Goal: Task Accomplishment & Management: Complete application form

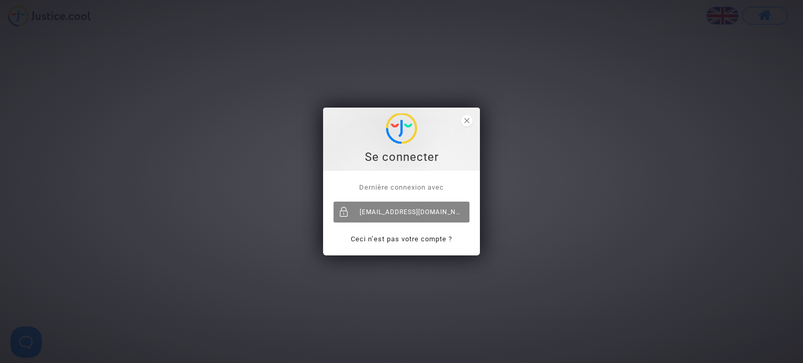
click at [440, 212] on div "neda.dobreva@skyrefund.com" at bounding box center [402, 212] width 136 height 21
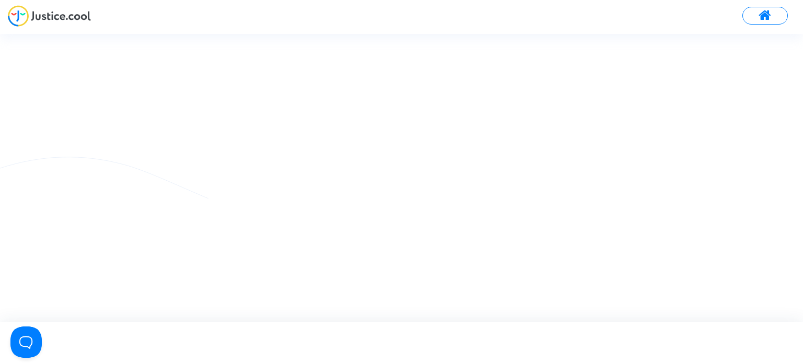
click at [762, 12] on span at bounding box center [765, 16] width 13 height 14
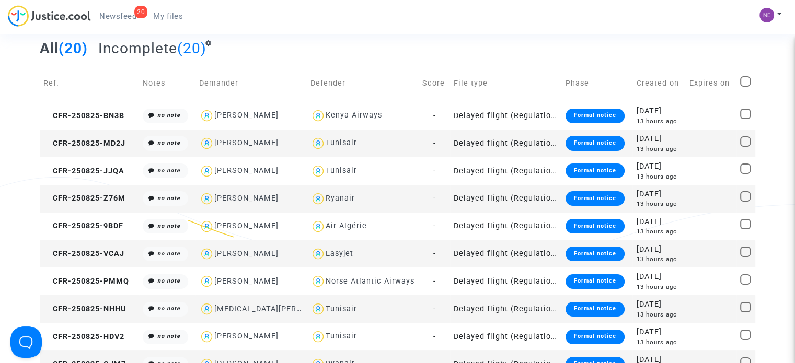
scroll to position [59, 0]
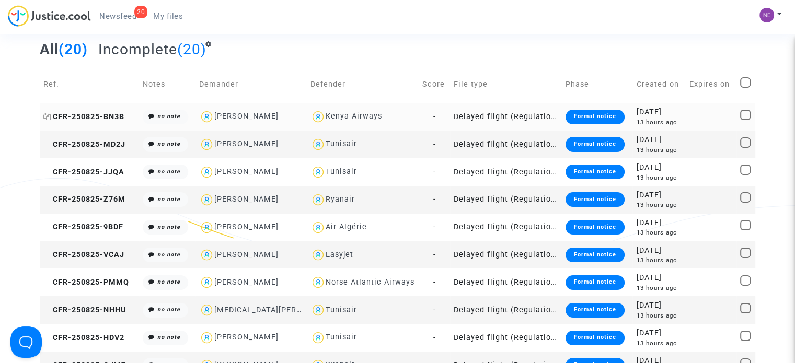
click at [111, 116] on span "CFR-250825-BN3B" at bounding box center [83, 116] width 81 height 9
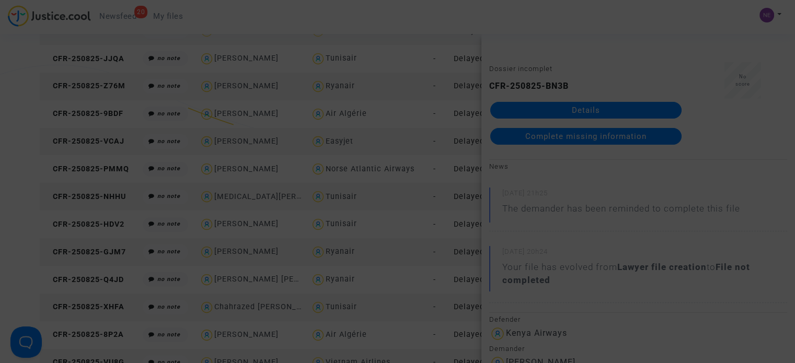
scroll to position [0, 0]
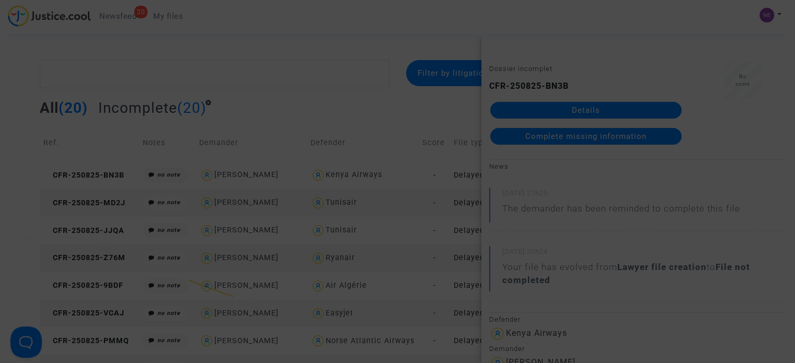
click at [592, 51] on div at bounding box center [397, 181] width 795 height 363
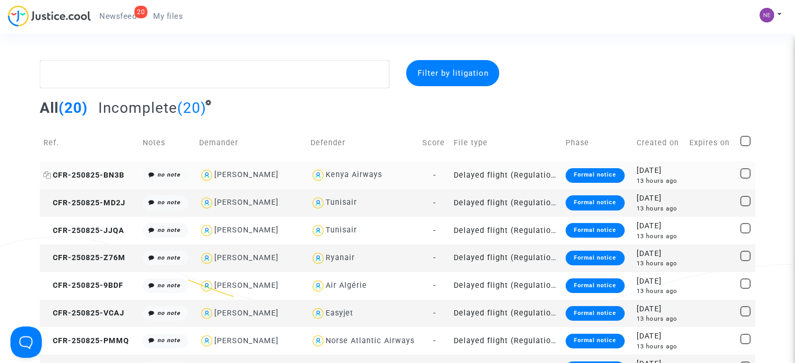
click at [102, 176] on span "CFR-250825-BN3B" at bounding box center [83, 175] width 81 height 9
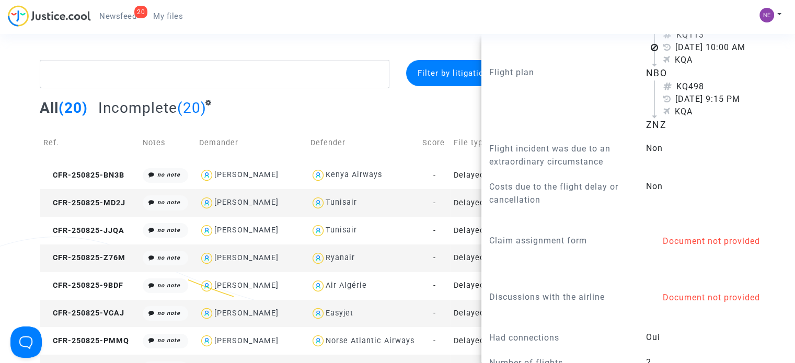
scroll to position [790, 0]
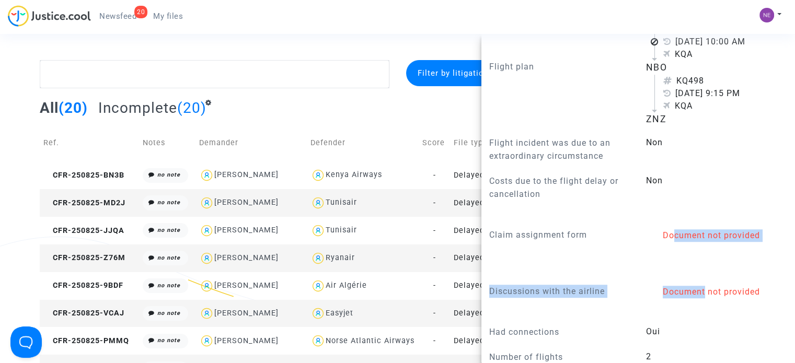
drag, startPoint x: 667, startPoint y: 239, endPoint x: 698, endPoint y: 308, distance: 75.6
click at [698, 308] on div "Litigation type Travel - Tickets, luggage, bookings, rentals etc. Type of trip …" at bounding box center [638, 278] width 298 height 1005
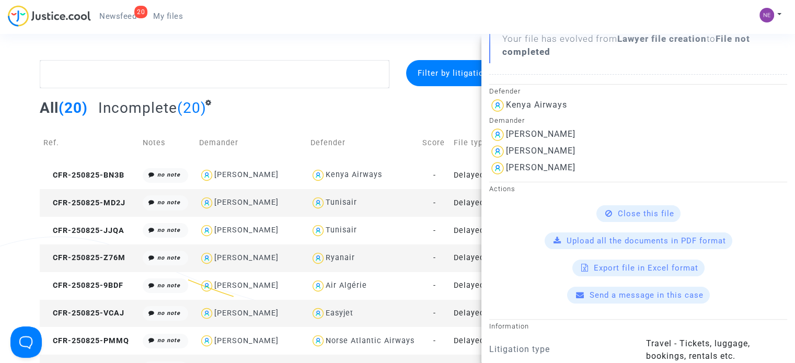
scroll to position [267, 0]
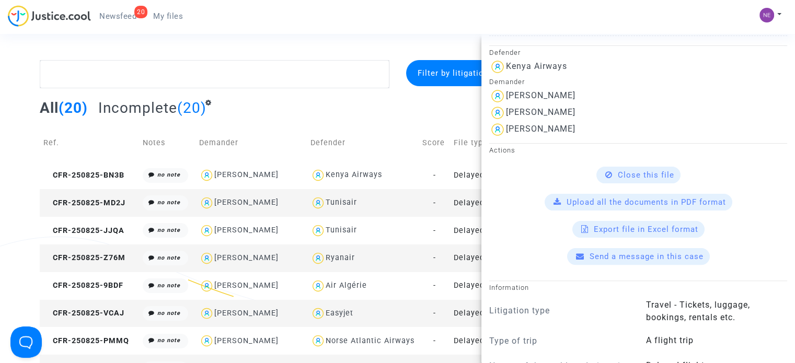
click at [627, 202] on span "Upload all the documents in PDF format" at bounding box center [646, 202] width 159 height 9
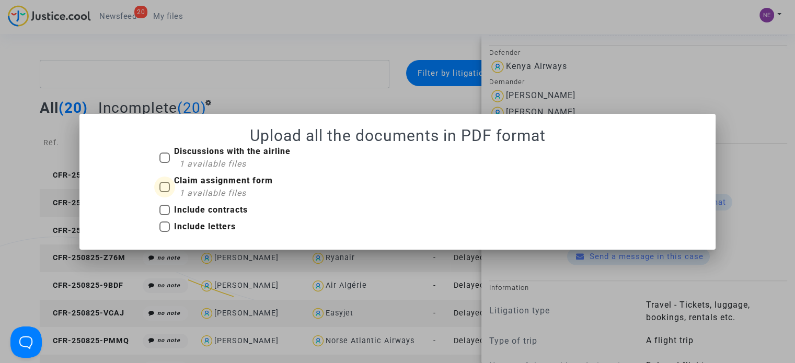
click at [224, 181] on b "Claim assignment form" at bounding box center [223, 181] width 99 height 10
click at [165, 192] on input "Claim assignment form 1 available files" at bounding box center [164, 192] width 1 height 1
checkbox input "true"
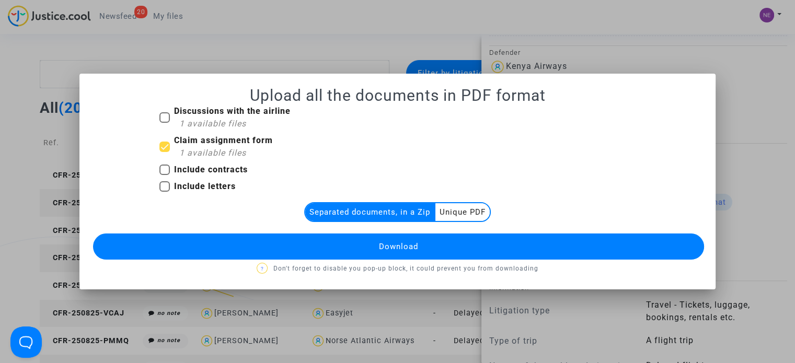
click at [226, 175] on b "Include contracts" at bounding box center [211, 170] width 74 height 10
click at [165, 175] on input "Include contracts" at bounding box center [164, 175] width 1 height 1
checkbox input "true"
click at [228, 184] on b "Include letters" at bounding box center [205, 186] width 62 height 10
click at [165, 192] on input "Include letters" at bounding box center [164, 192] width 1 height 1
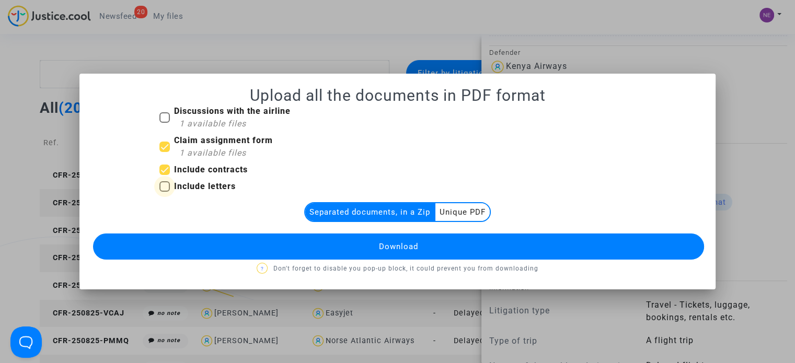
checkbox input "true"
click at [233, 150] on span "1 available files" at bounding box center [212, 153] width 67 height 10
click at [165, 152] on input "Claim assignment form 1 available files" at bounding box center [164, 152] width 1 height 1
checkbox input "false"
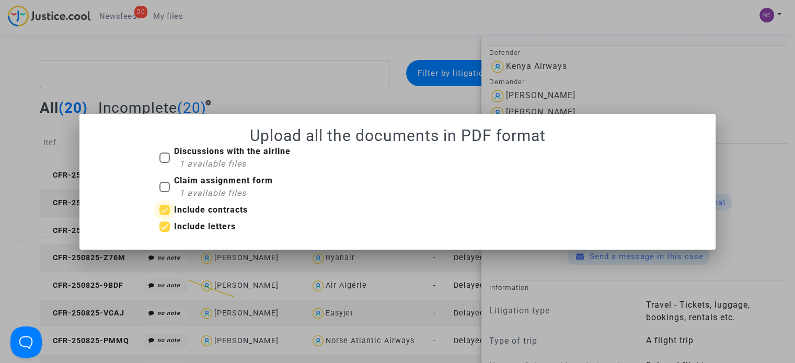
click at [245, 211] on b "Include contracts" at bounding box center [211, 210] width 74 height 10
click at [165, 215] on input "Include contracts" at bounding box center [164, 215] width 1 height 1
checkbox input "false"
click at [243, 223] on div "Include letters" at bounding box center [398, 229] width 492 height 17
click at [345, 86] on div at bounding box center [397, 181] width 795 height 363
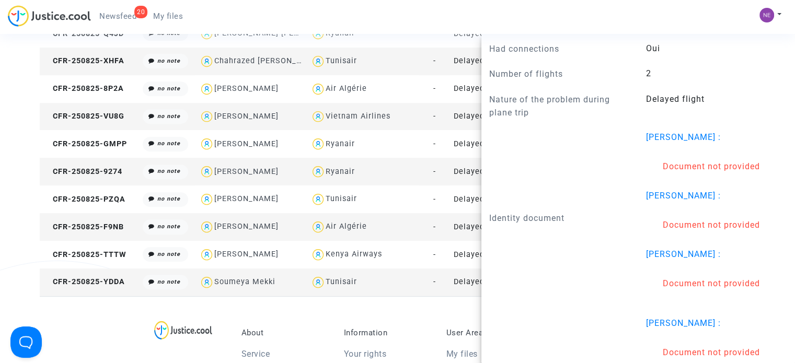
scroll to position [1104, 0]
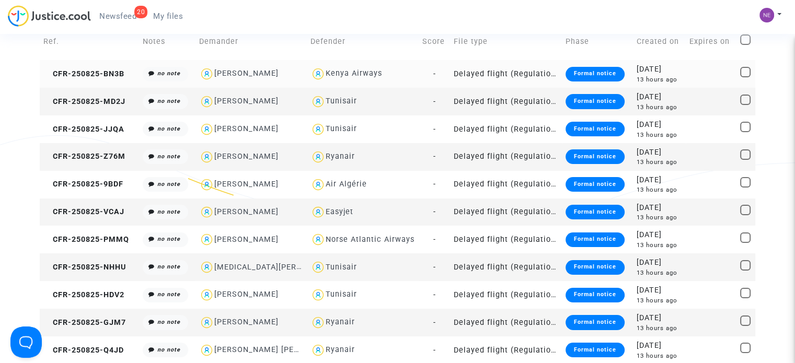
scroll to position [215, 0]
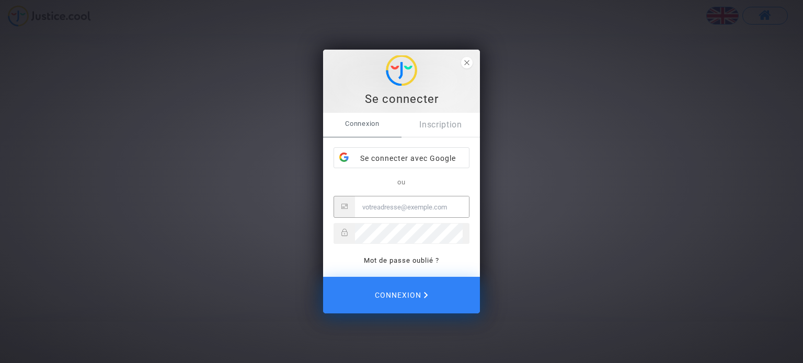
click at [429, 204] on input "Email" at bounding box center [412, 207] width 114 height 21
type input "neda.dobreva@skyrefund.com"
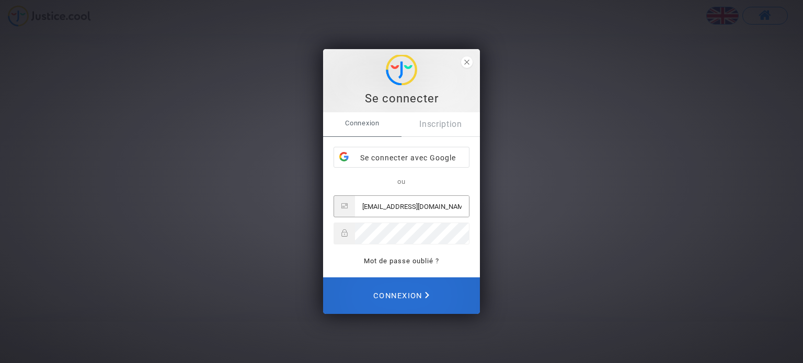
click at [449, 301] on button "Connexion" at bounding box center [401, 296] width 157 height 37
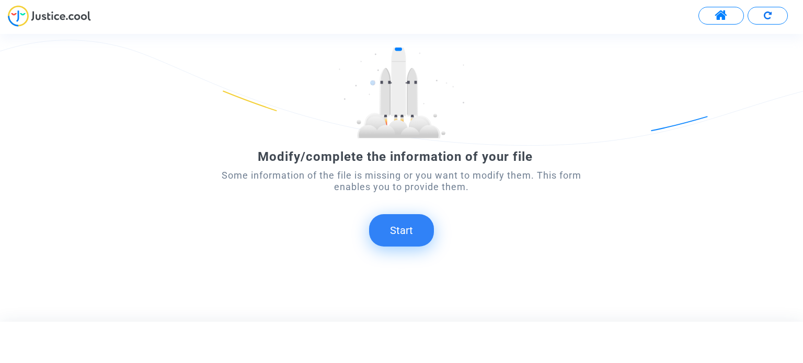
scroll to position [59, 0]
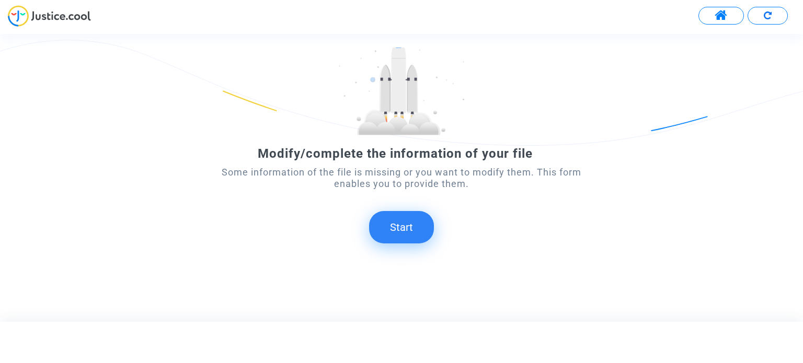
click at [429, 231] on button "Start" at bounding box center [401, 227] width 65 height 32
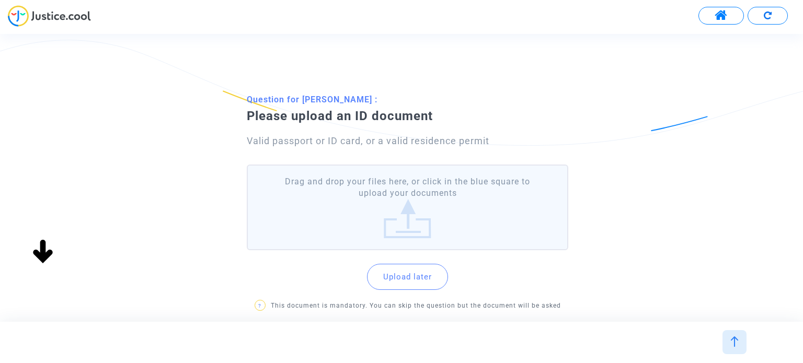
scroll to position [0, 0]
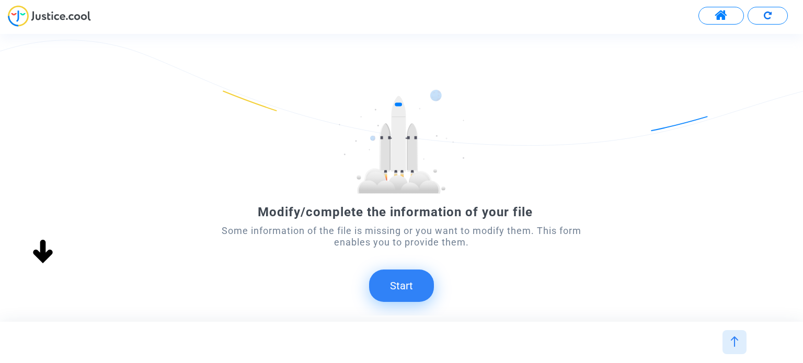
click at [393, 287] on button "Start" at bounding box center [401, 286] width 65 height 32
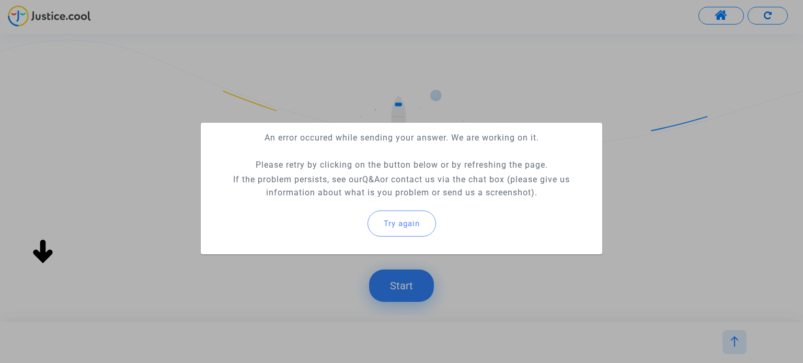
click at [402, 222] on span "Try again" at bounding box center [402, 223] width 36 height 9
click at [419, 228] on button "Try again" at bounding box center [402, 224] width 68 height 26
click at [431, 221] on button "Try again" at bounding box center [402, 224] width 68 height 26
click at [381, 226] on button "Try again" at bounding box center [402, 224] width 68 height 26
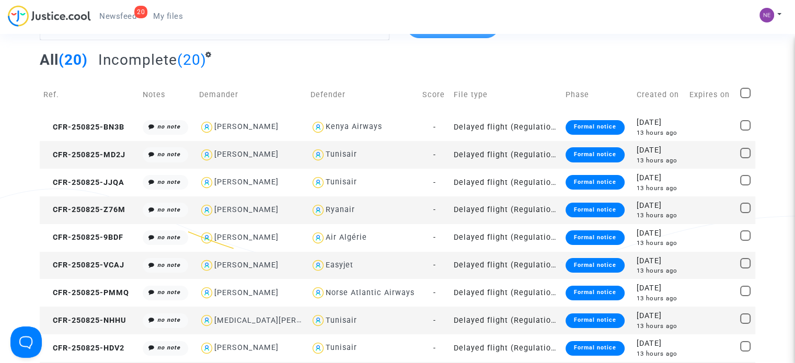
scroll to position [52, 0]
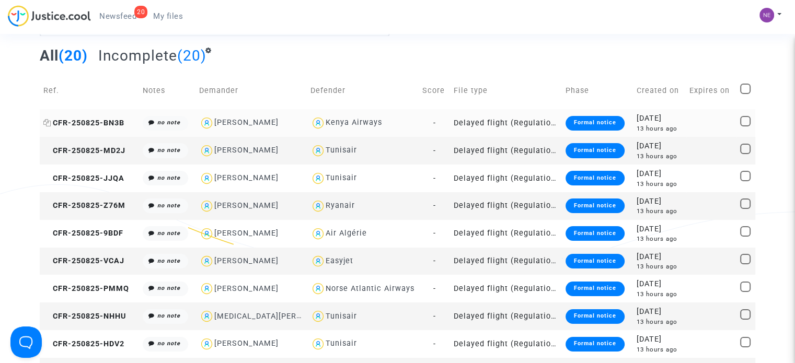
click at [102, 120] on span "CFR-250825-BN3B" at bounding box center [83, 123] width 81 height 9
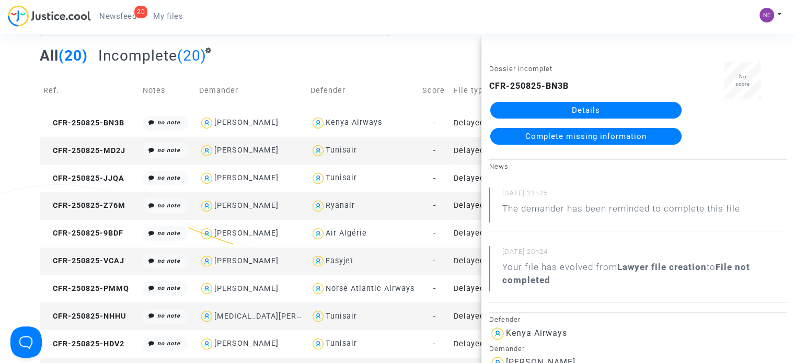
click at [640, 110] on link "Details" at bounding box center [585, 110] width 191 height 17
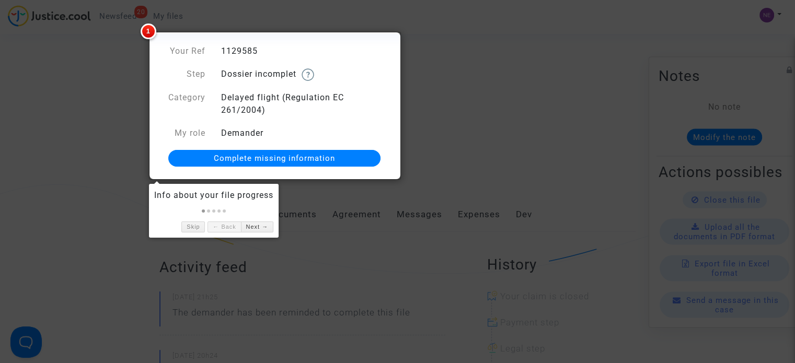
click at [307, 157] on span "Complete missing information" at bounding box center [274, 158] width 121 height 9
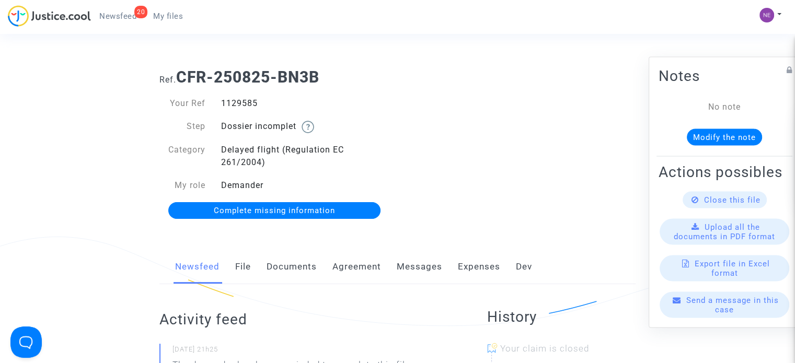
click at [754, 235] on span "Upload all the documents in PDF format" at bounding box center [724, 231] width 101 height 19
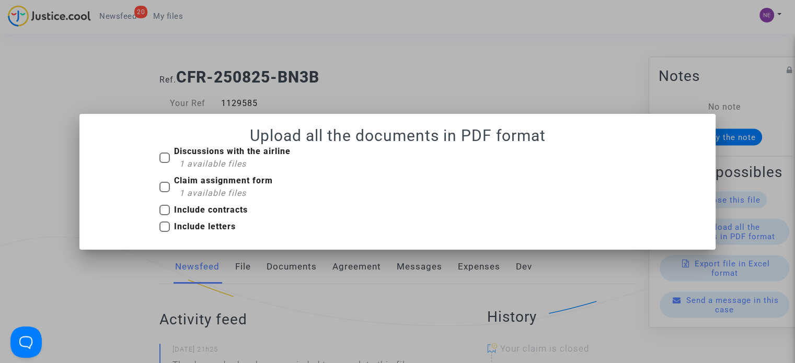
click at [518, 245] on mat-dialog-container "Upload all the documents in PDF format Discussions with the airline 1 available…" at bounding box center [397, 182] width 636 height 136
click at [681, 92] on div at bounding box center [397, 181] width 795 height 363
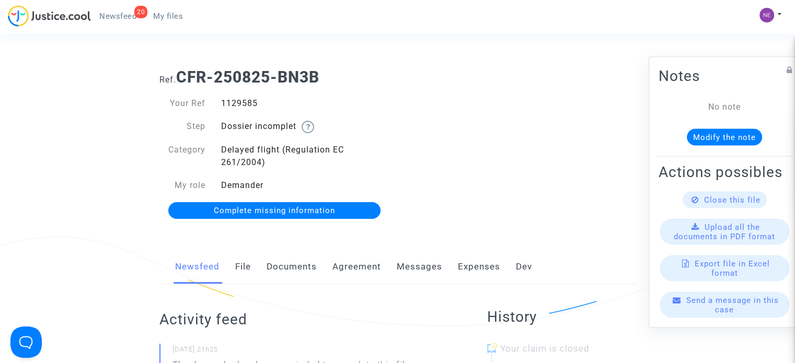
click at [691, 266] on div "Export file in Excel format" at bounding box center [725, 268] width 130 height 26
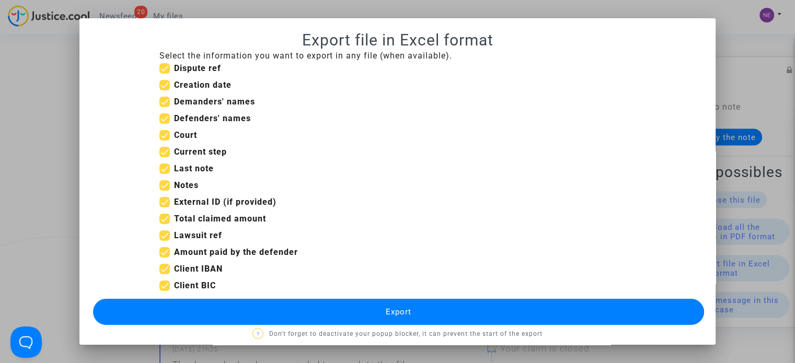
scroll to position [9, 0]
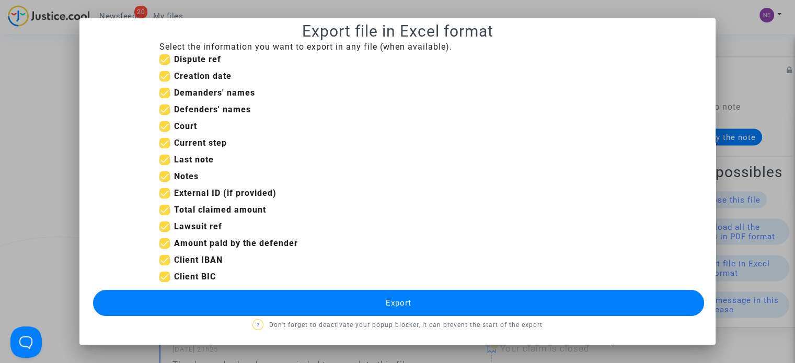
click at [755, 20] on div at bounding box center [397, 181] width 795 height 363
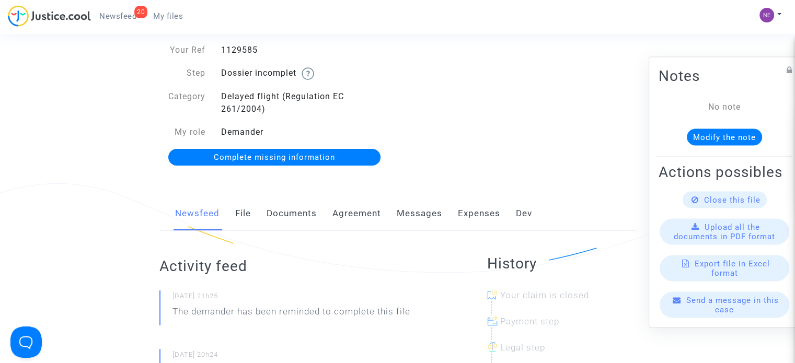
scroll to position [52, 0]
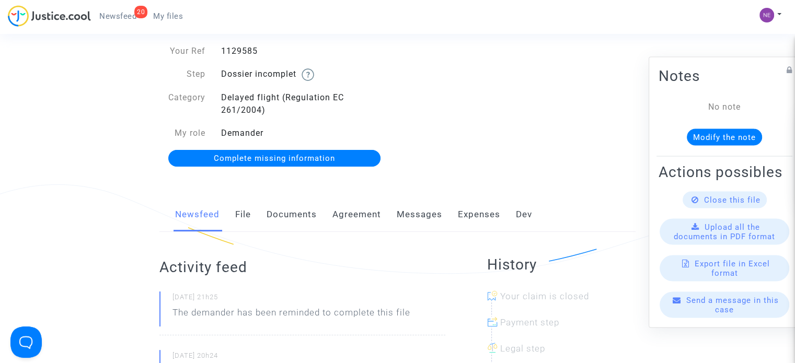
click at [256, 214] on div "Newsfeed File Documents Agreement Messages Expenses Dev" at bounding box center [397, 215] width 476 height 35
click at [236, 213] on link "File" at bounding box center [243, 215] width 16 height 35
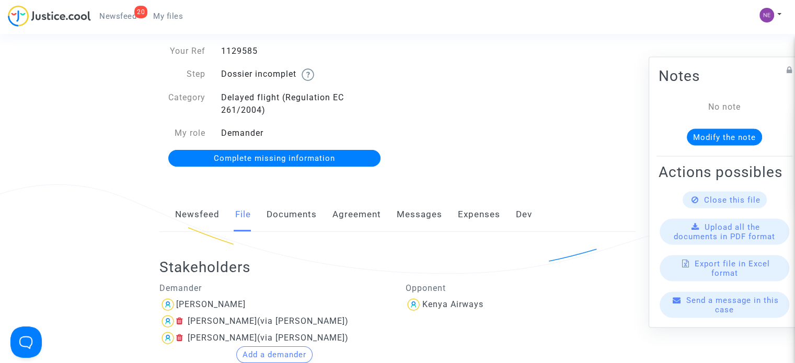
scroll to position [209, 0]
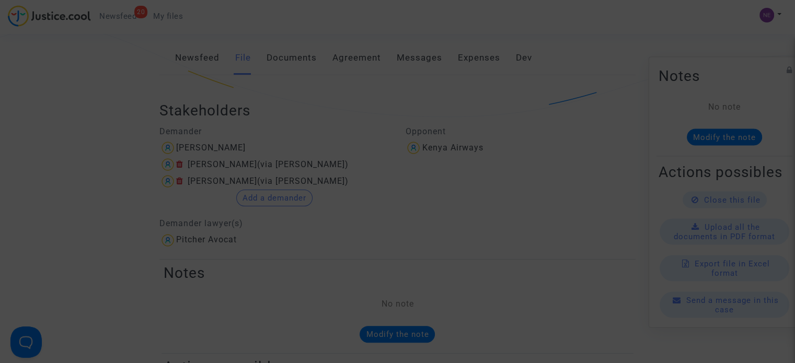
click at [279, 218] on div at bounding box center [397, 181] width 795 height 363
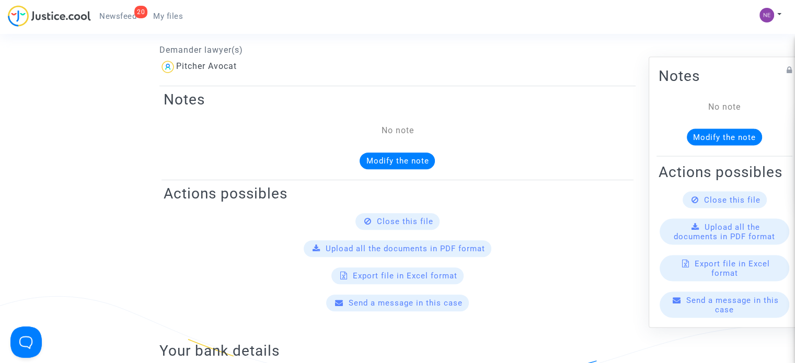
scroll to position [144, 0]
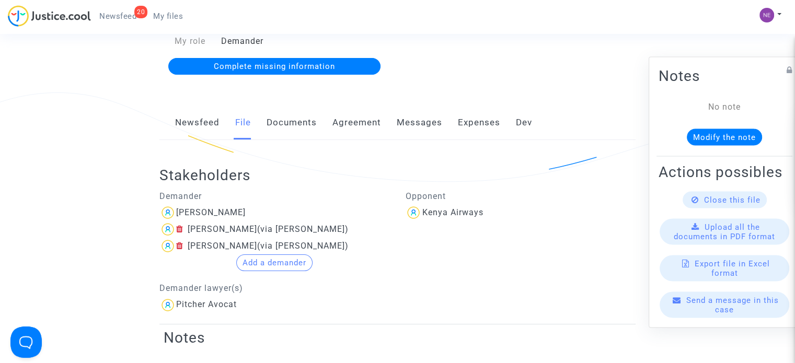
click at [301, 127] on link "Documents" at bounding box center [292, 123] width 50 height 35
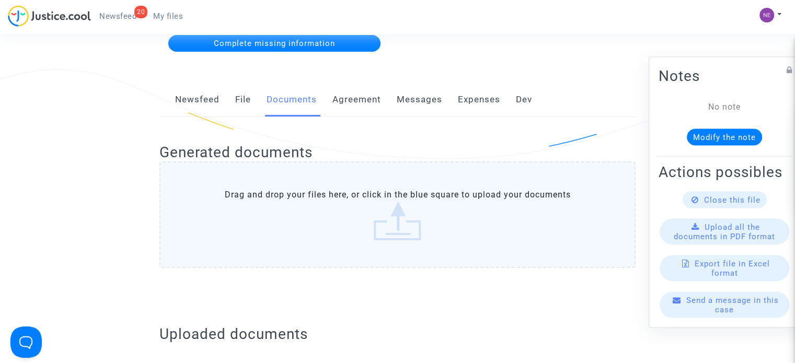
scroll to position [197, 0]
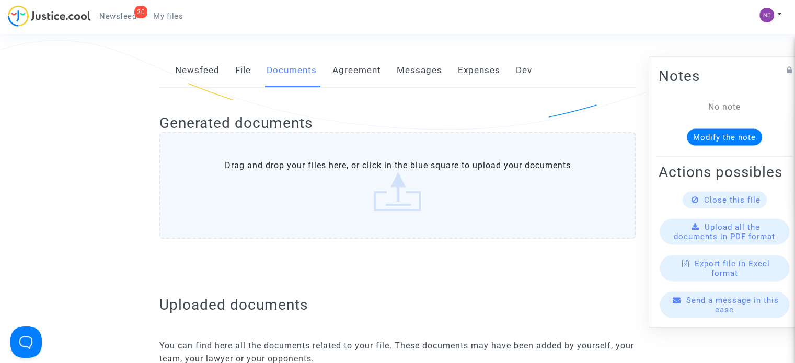
click at [422, 190] on label "Drag and drop your files here, or click in the blue square to upload your docum…" at bounding box center [397, 185] width 476 height 107
click at [0, 0] on input "Drag and drop your files here, or click in the blue square to upload your docum…" at bounding box center [0, 0] width 0 height 0
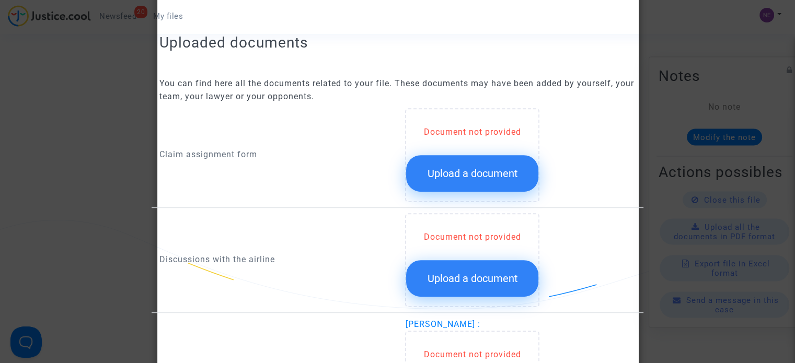
scroll to position [458, 0]
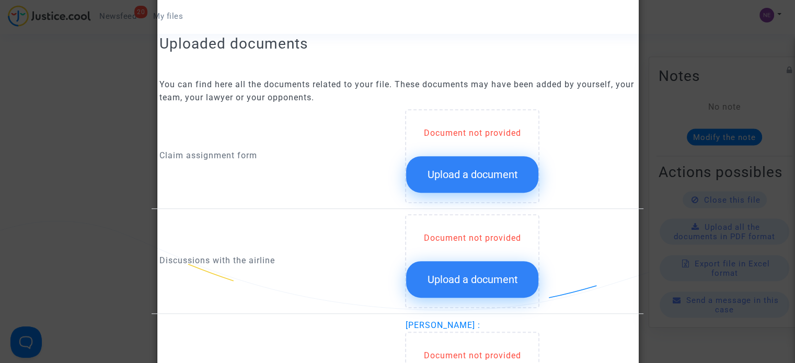
click at [92, 200] on div at bounding box center [397, 181] width 795 height 363
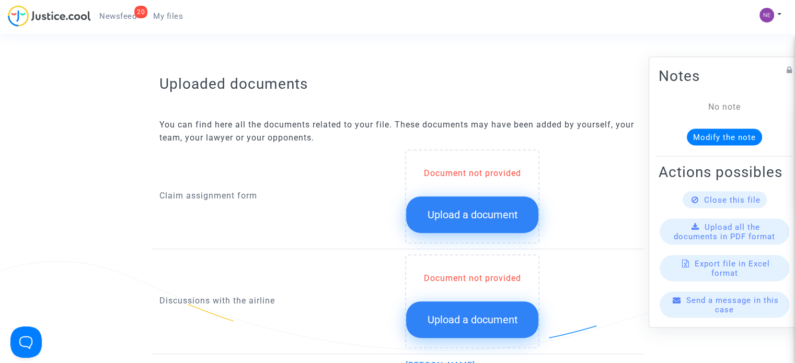
scroll to position [418, 0]
click at [479, 214] on span "Upload a document" at bounding box center [472, 214] width 90 height 13
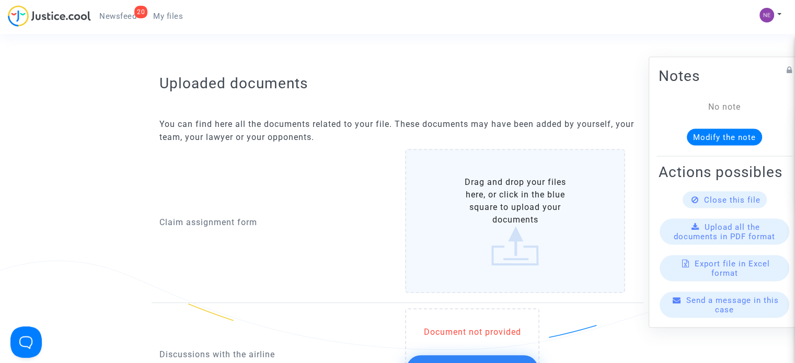
click at [499, 222] on label "Drag and drop your files here, or click in the blue square to upload your docum…" at bounding box center [515, 221] width 220 height 144
click at [0, 0] on input "Drag and drop your files here, or click in the blue square to upload your docum…" at bounding box center [0, 0] width 0 height 0
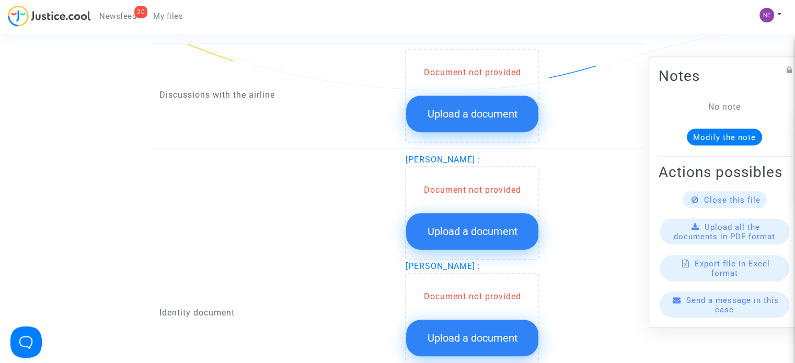
scroll to position [680, 0]
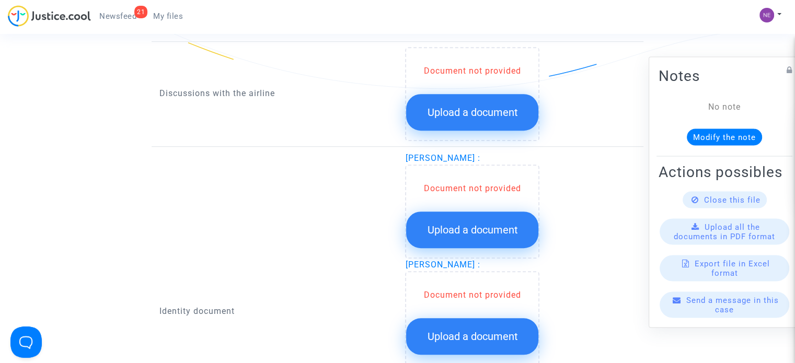
click at [109, 8] on ul "21 Newsfeed My files" at bounding box center [141, 14] width 100 height 19
click at [109, 17] on span "Newsfeed" at bounding box center [117, 16] width 37 height 9
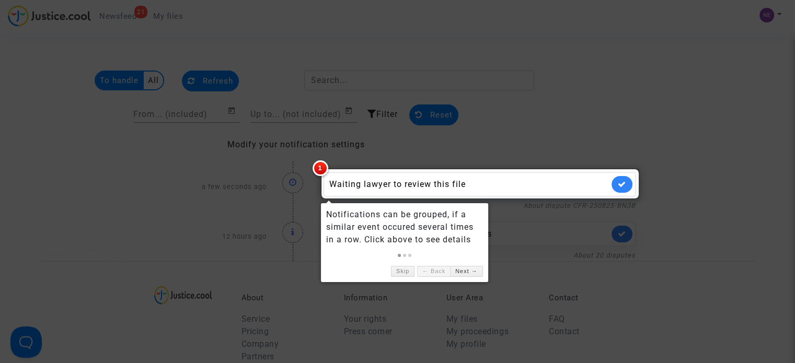
click at [495, 198] on div at bounding box center [480, 184] width 318 height 30
click at [393, 183] on div "Waiting lawyer to review this file" at bounding box center [469, 184] width 280 height 13
click at [509, 240] on div at bounding box center [397, 181] width 795 height 363
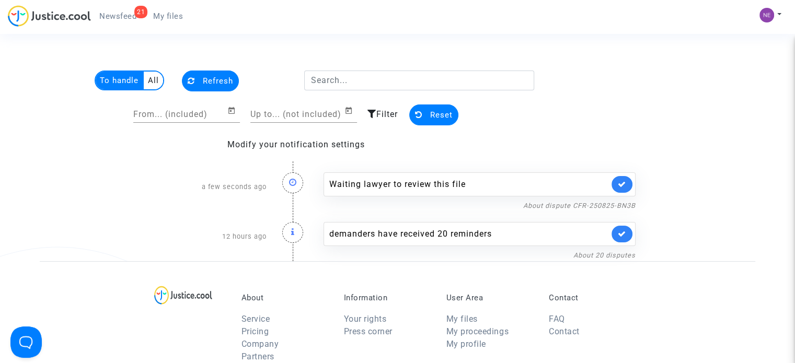
click at [362, 179] on div "Waiting lawyer to review this file" at bounding box center [469, 184] width 280 height 13
click at [294, 180] on icon at bounding box center [293, 182] width 8 height 8
drag, startPoint x: 374, startPoint y: 186, endPoint x: 473, endPoint y: 186, distance: 98.3
click at [473, 186] on div "Waiting lawyer to review this file" at bounding box center [469, 184] width 280 height 13
click at [600, 206] on link "About dispute CFR-250825-BN3B" at bounding box center [579, 206] width 112 height 8
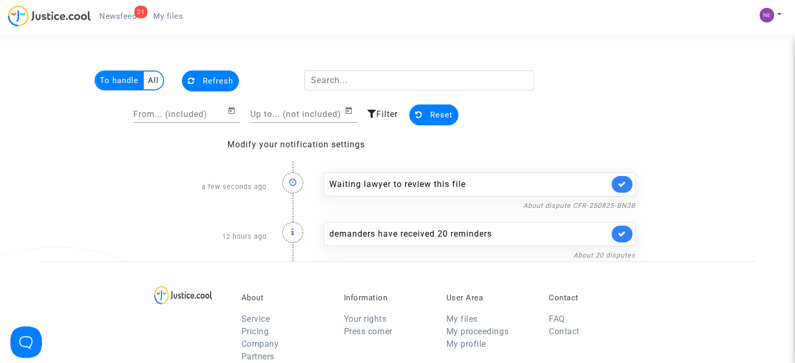
click at [119, 28] on div "21 Newsfeed My files" at bounding box center [100, 19] width 184 height 29
click at [119, 22] on link "21 Newsfeed" at bounding box center [118, 16] width 54 height 16
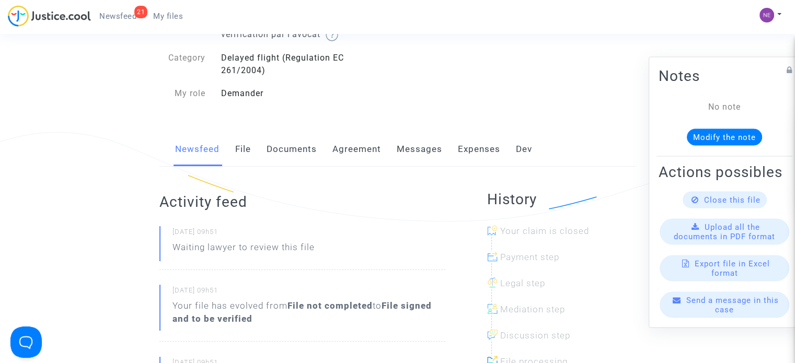
click at [298, 154] on link "Documents" at bounding box center [292, 149] width 50 height 35
